Goal: Use online tool/utility: Utilize a website feature to perform a specific function

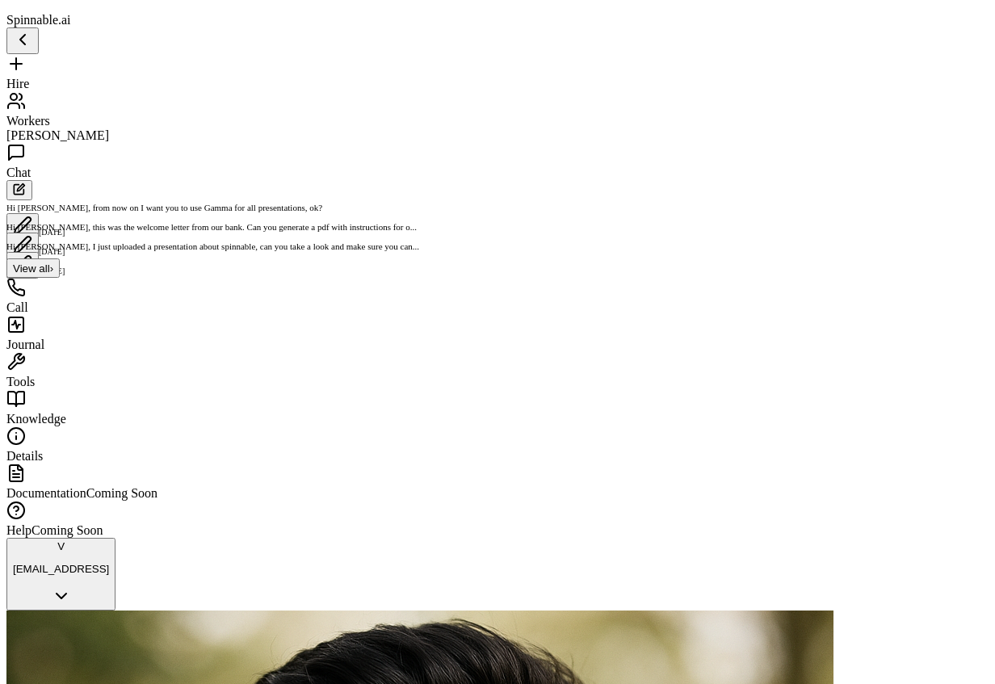
scroll to position [2335, 0]
drag, startPoint x: 453, startPoint y: 162, endPoint x: 679, endPoint y: 181, distance: 226.1
copy p "[URL][DOMAIN_NAME]"
click at [50, 114] on span "Workers" at bounding box center [28, 121] width 44 height 14
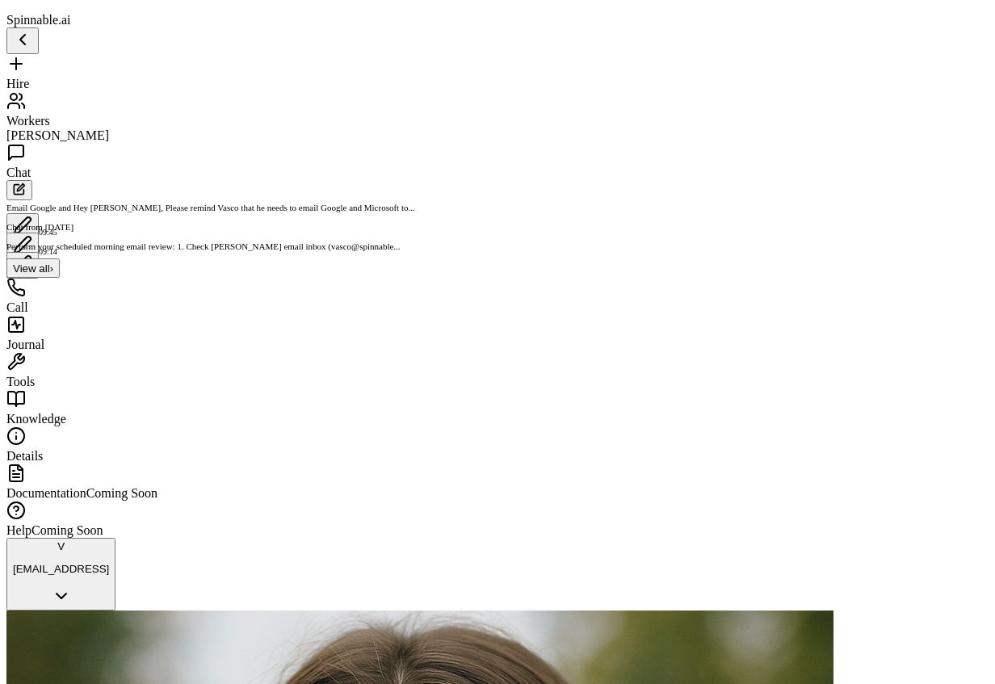
click at [65, 414] on span "Knowledge" at bounding box center [36, 419] width 60 height 14
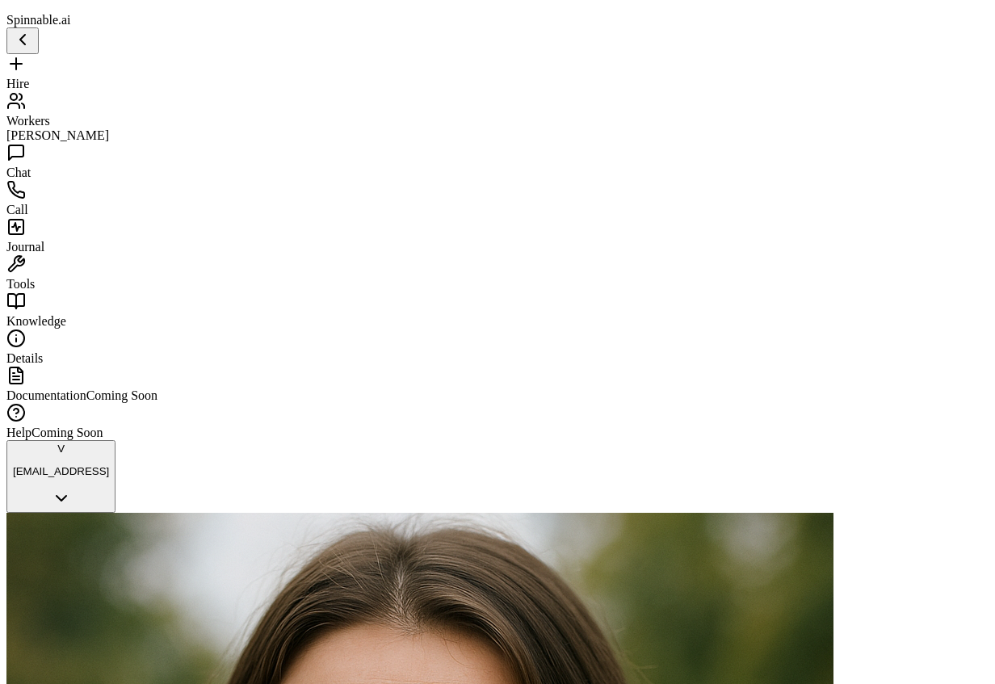
click at [35, 286] on span "Tools" at bounding box center [20, 284] width 28 height 14
click at [43, 359] on span "Details" at bounding box center [24, 358] width 36 height 14
click at [57, 254] on div "Journal" at bounding box center [497, 235] width 982 height 37
click at [48, 114] on span "Workers" at bounding box center [28, 121] width 44 height 14
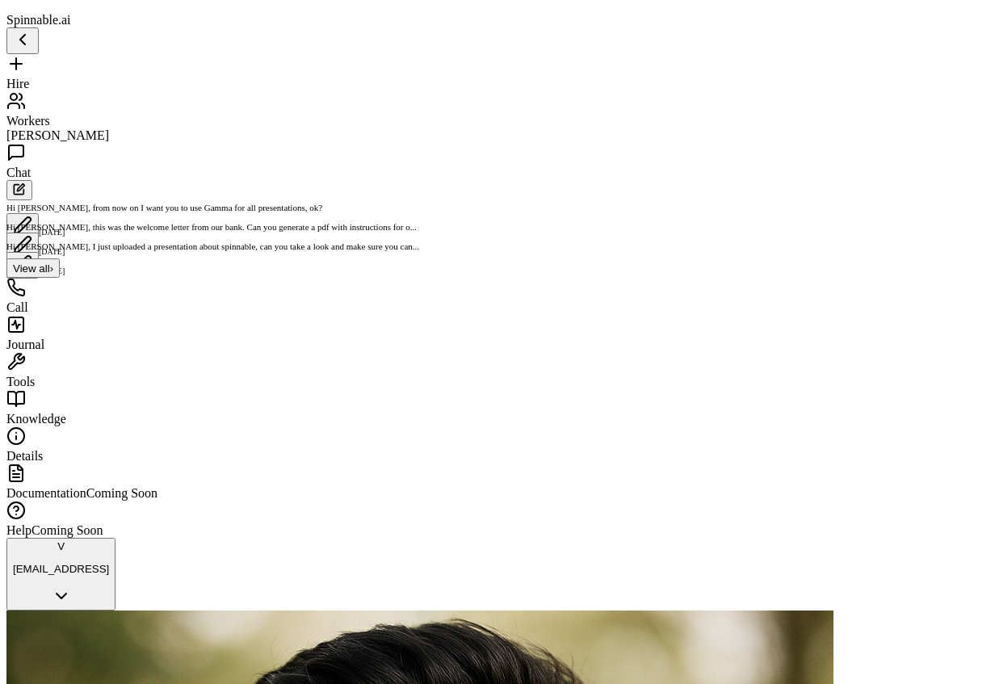
click at [35, 380] on span "Tools" at bounding box center [20, 382] width 28 height 14
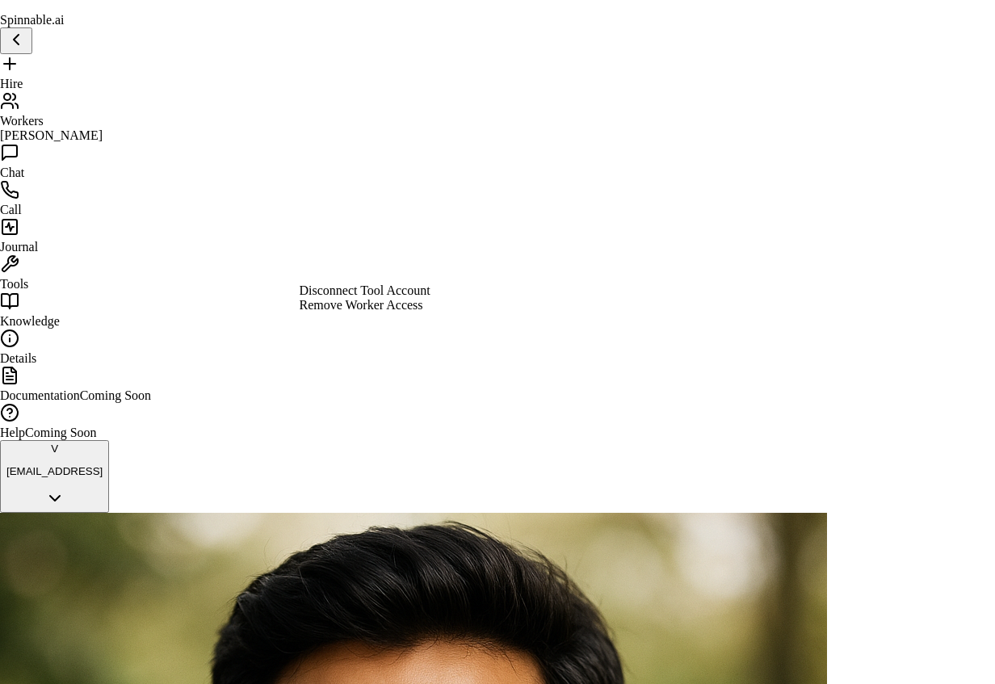
click at [416, 298] on div "Disconnect Tool Account" at bounding box center [365, 291] width 131 height 15
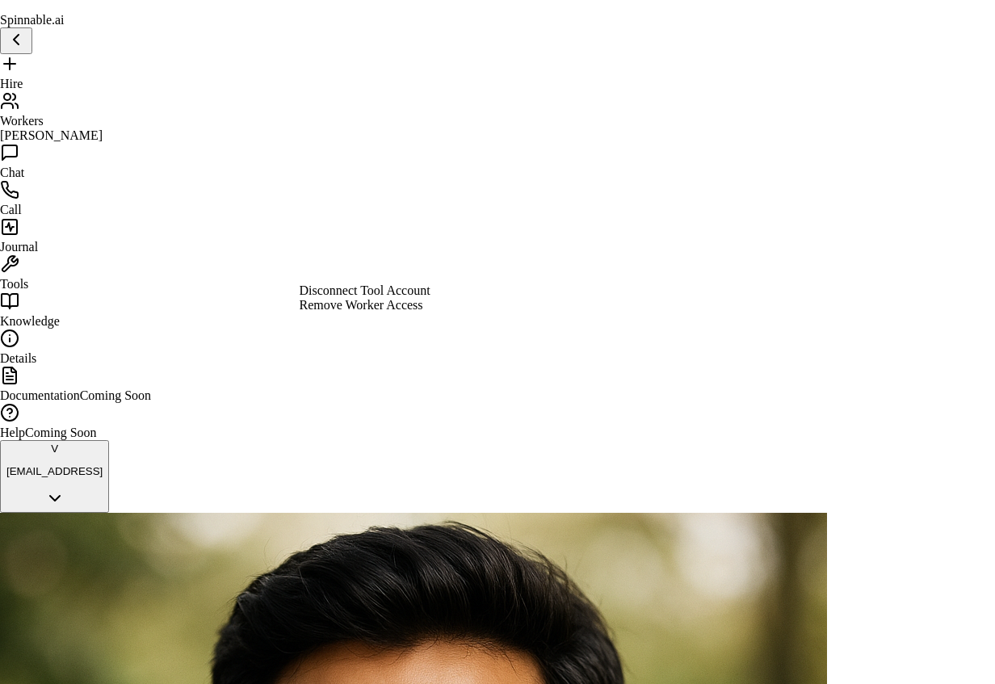
click at [407, 313] on div "Remove Worker Access" at bounding box center [365, 305] width 131 height 15
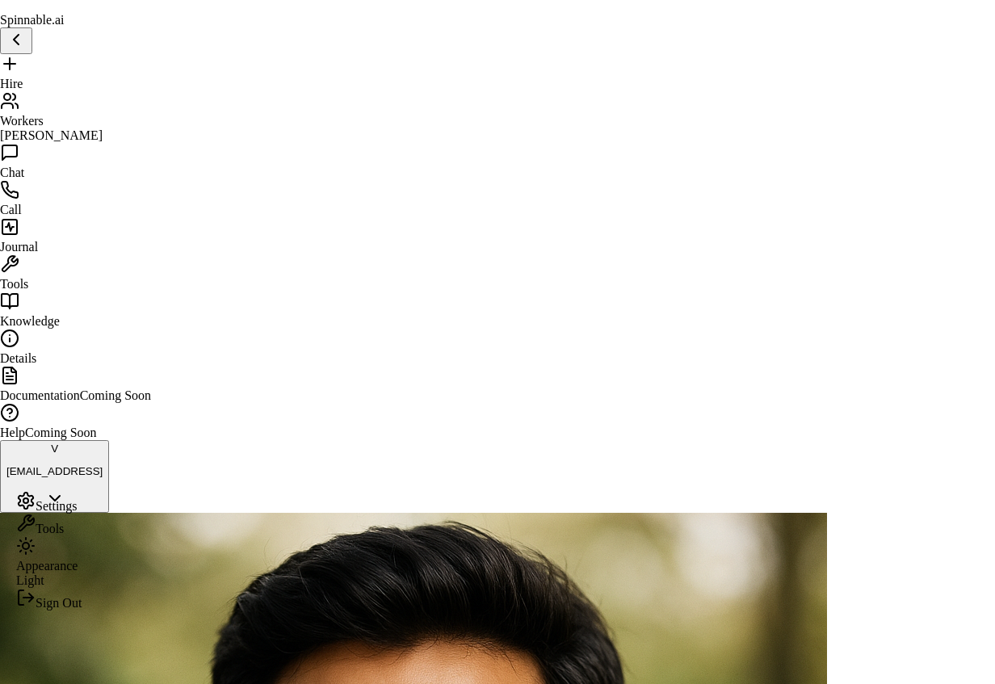
click at [64, 536] on span "Tools" at bounding box center [50, 529] width 28 height 14
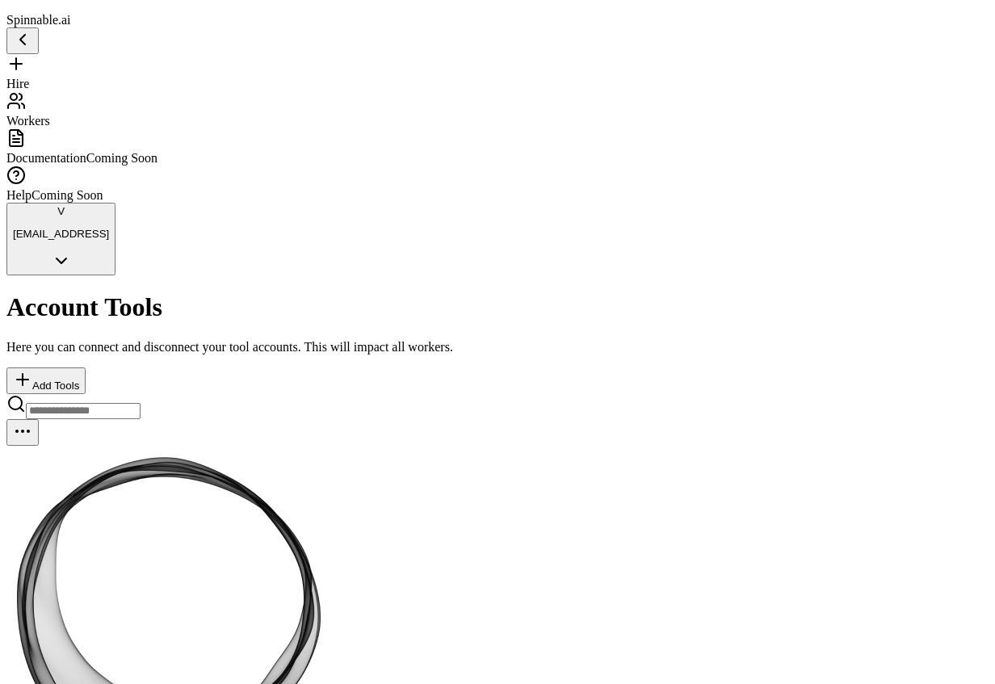
click at [141, 403] on input at bounding box center [83, 411] width 115 height 16
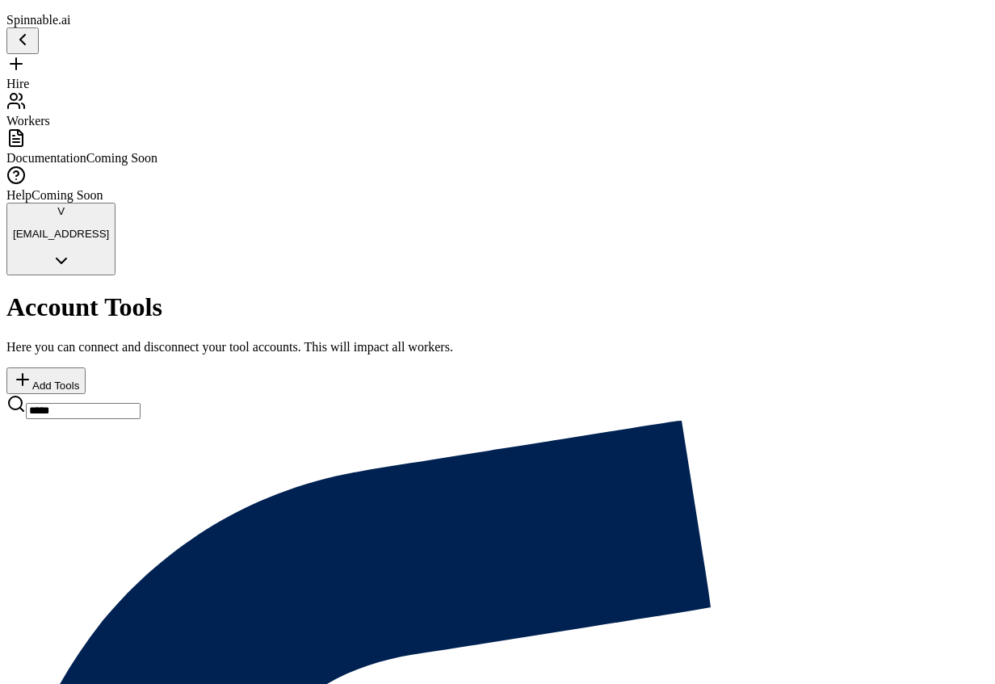
type input "*****"
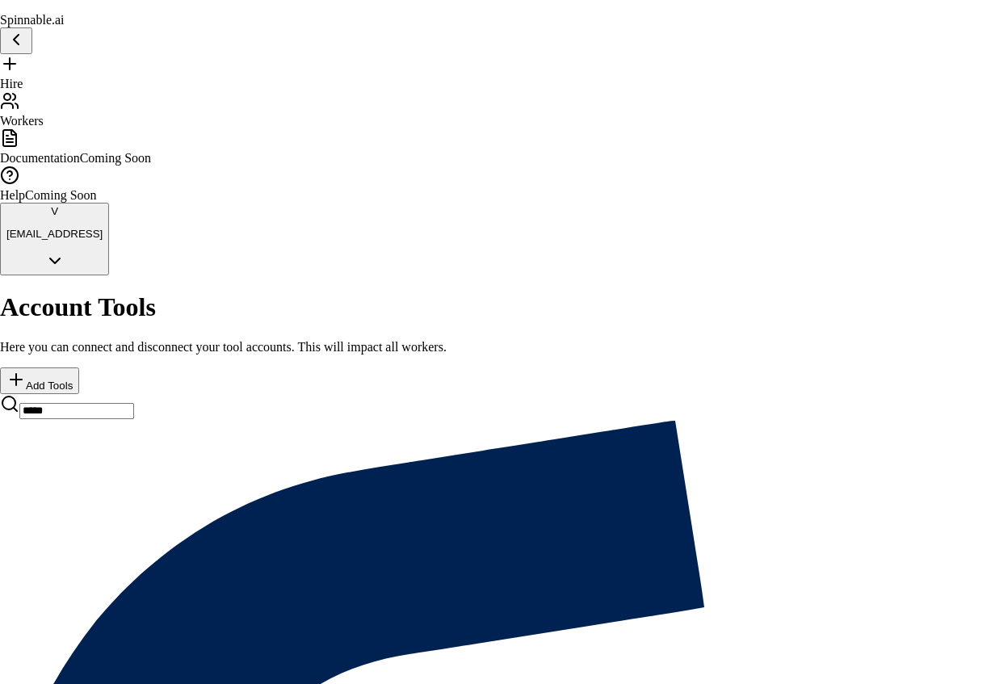
type input "**********"
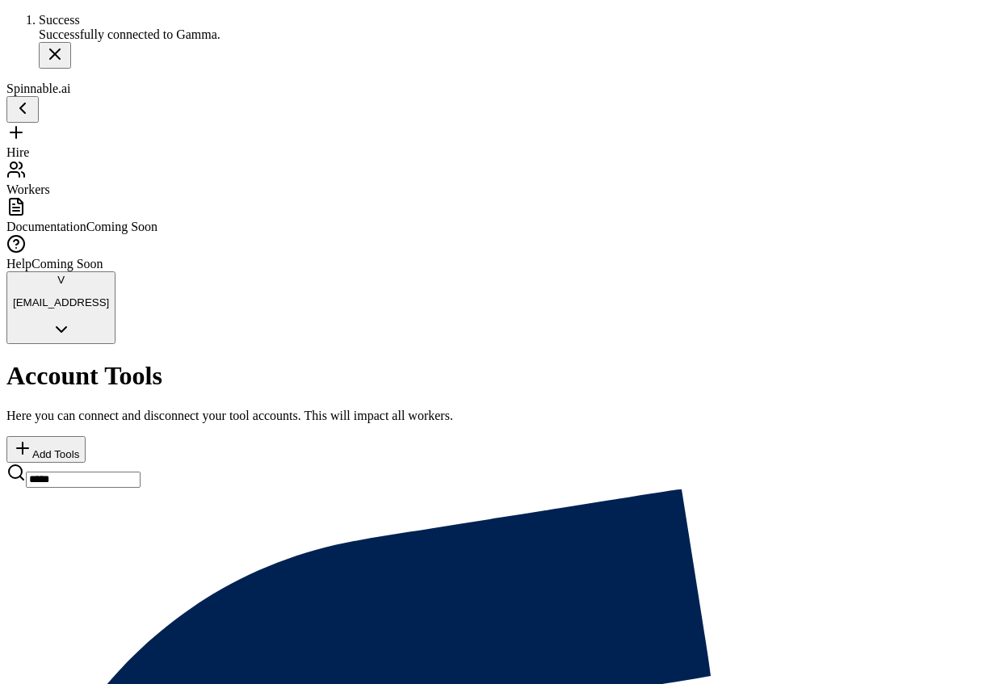
click at [50, 183] on span "Workers" at bounding box center [28, 190] width 44 height 14
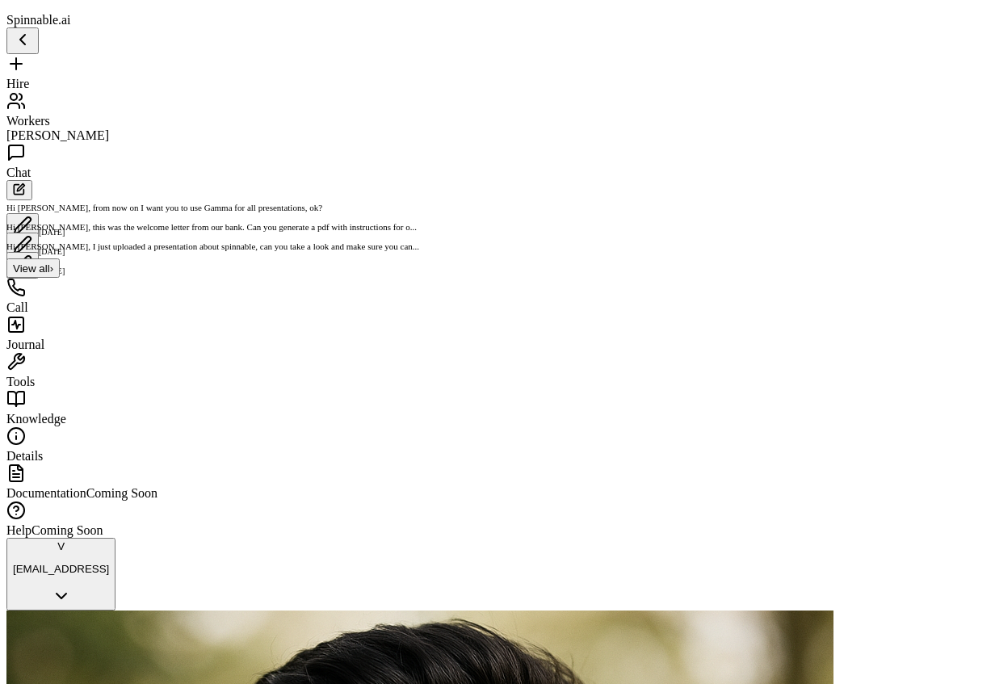
type textarea "**********"
